Goal: Navigation & Orientation: Find specific page/section

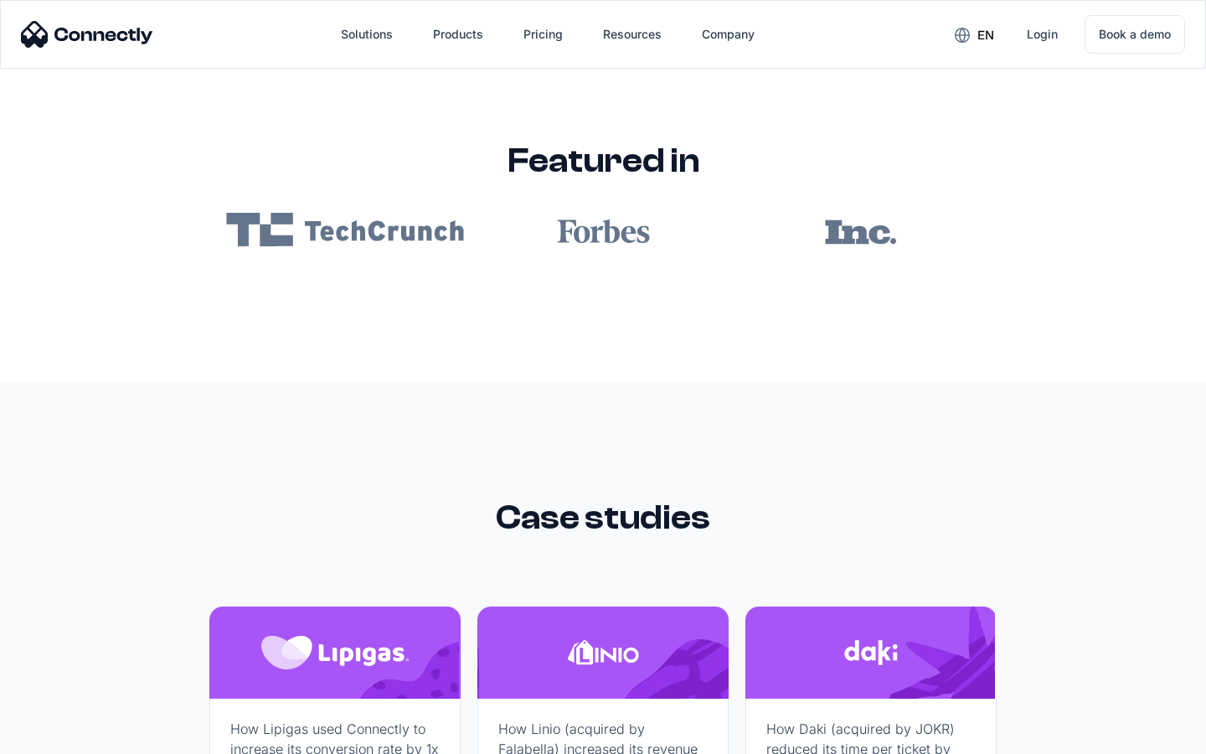
scroll to position [10033, 0]
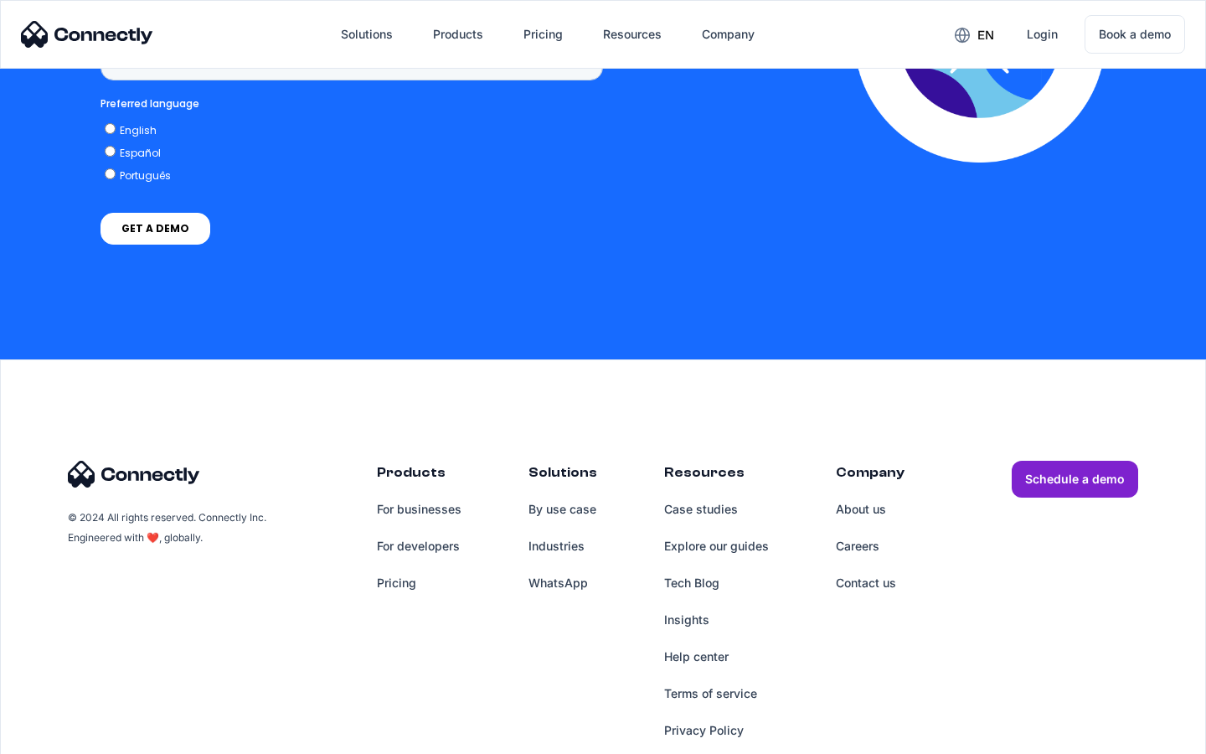
scroll to position [1255, 0]
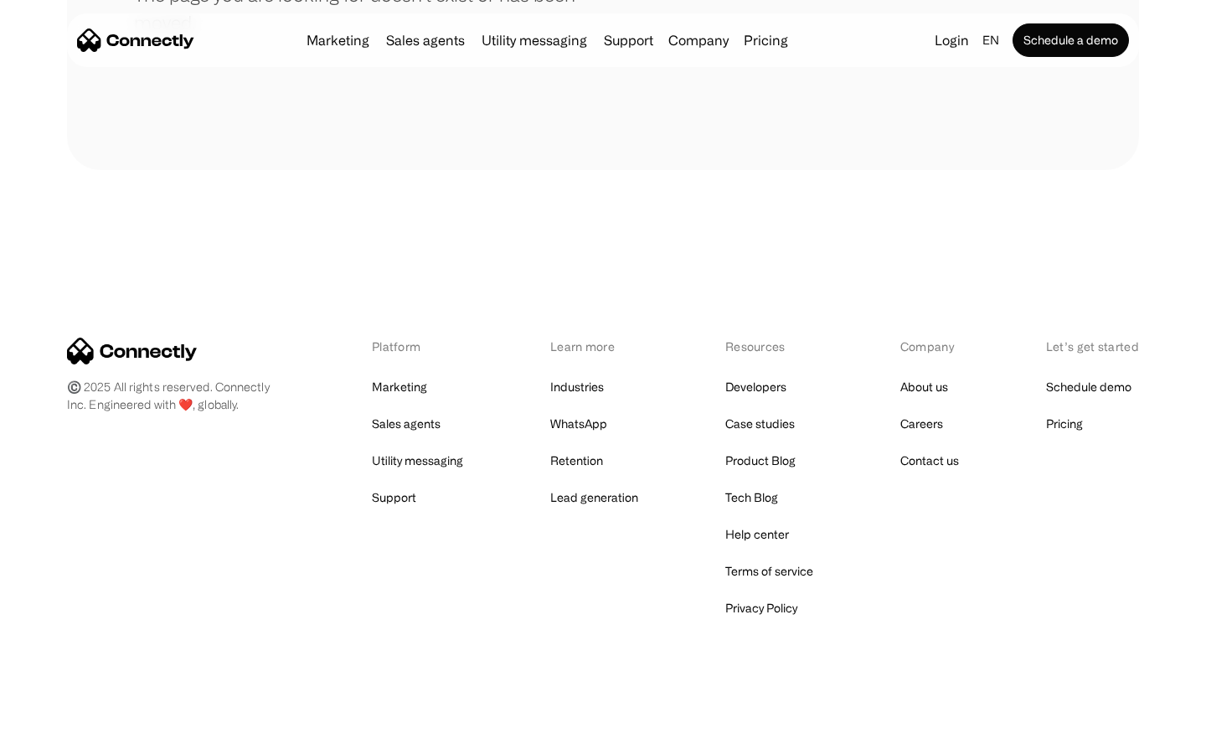
scroll to position [306, 0]
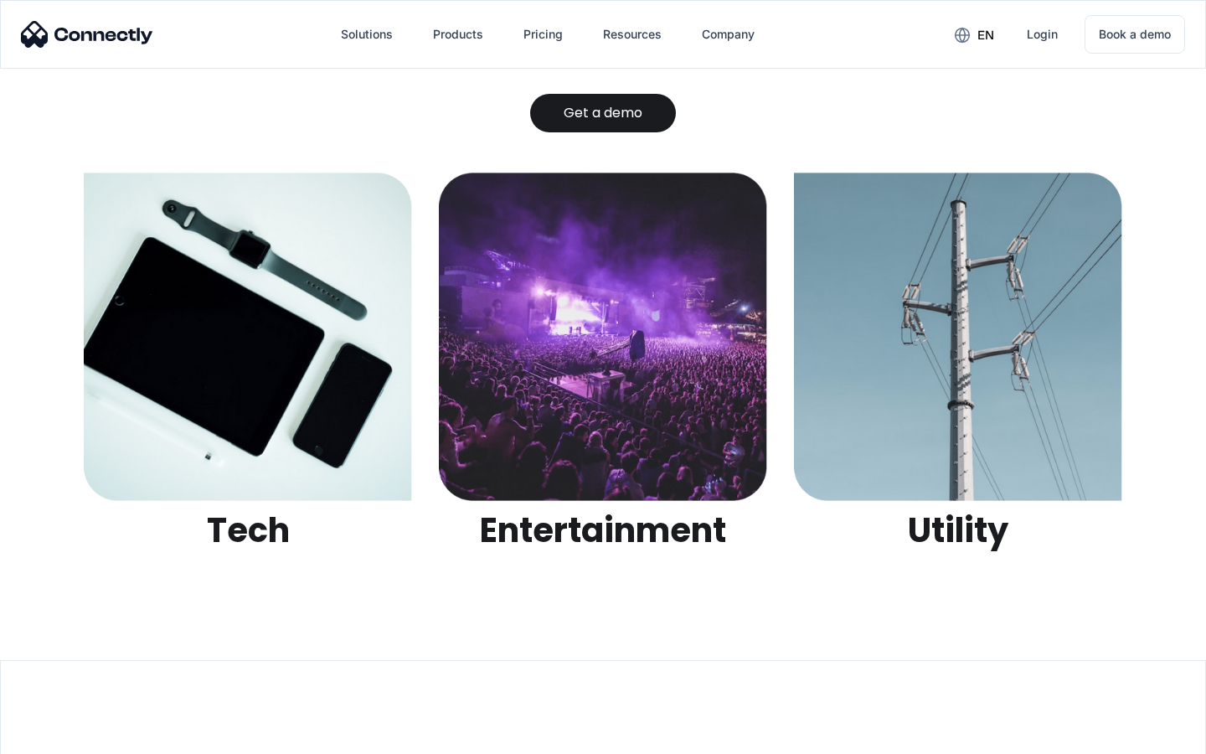
scroll to position [5285, 0]
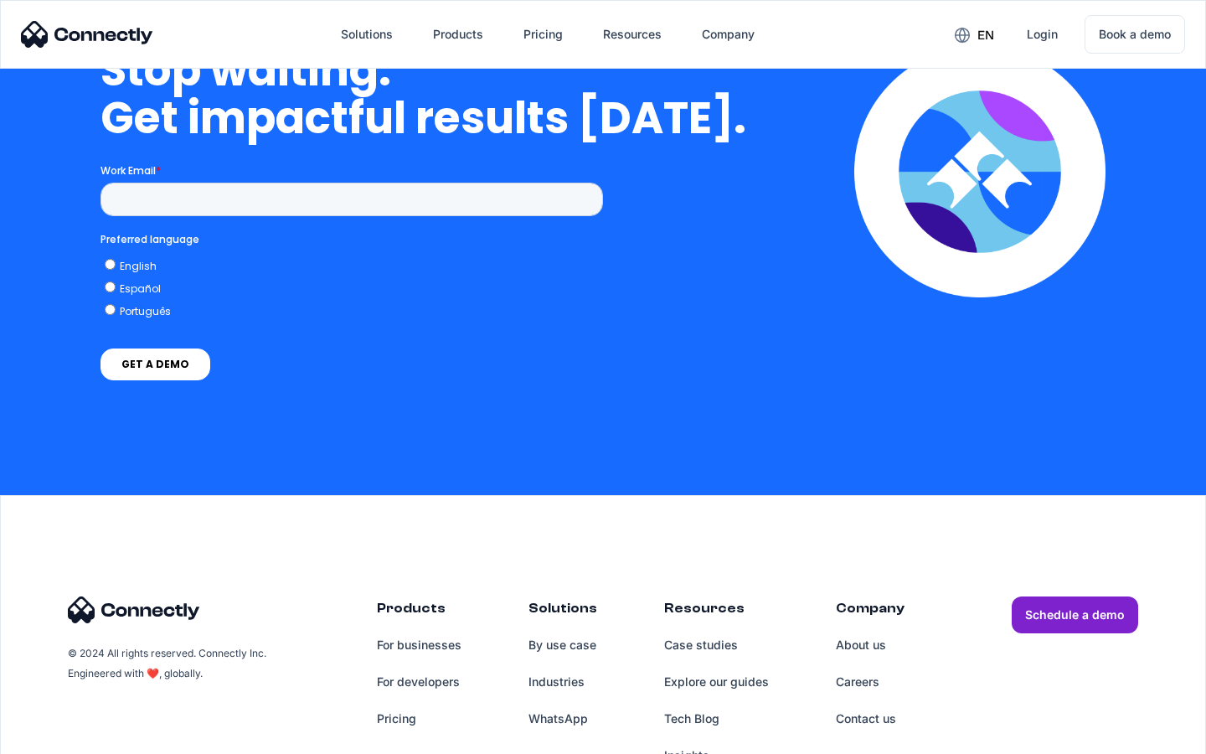
scroll to position [4871, 0]
